Goal: Register for event/course

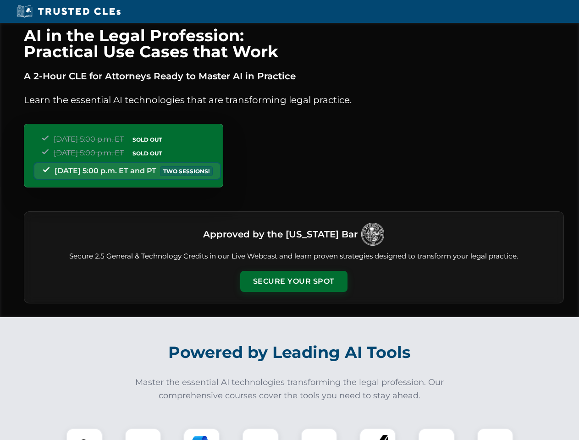
click at [294, 282] on button "Secure Your Spot" at bounding box center [293, 281] width 107 height 21
click at [84, 434] on img at bounding box center [84, 446] width 27 height 27
